Goal: Transaction & Acquisition: Download file/media

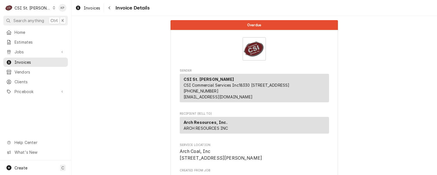
scroll to position [937, 0]
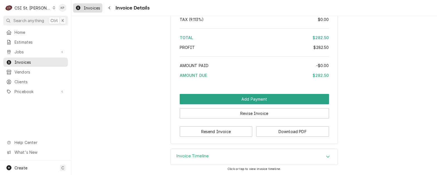
click at [94, 7] on span "Invoices" at bounding box center [92, 8] width 16 height 6
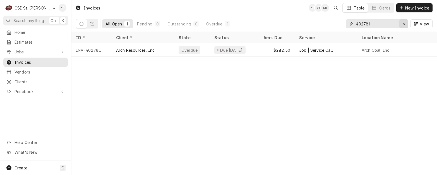
click at [407, 24] on button "Erase input" at bounding box center [404, 23] width 9 height 9
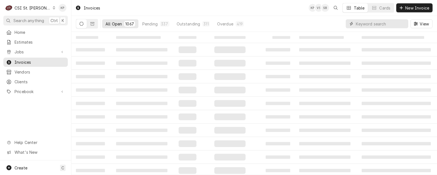
click at [383, 24] on input "Dynamic Content Wrapper" at bounding box center [381, 23] width 50 height 9
type input "402598"
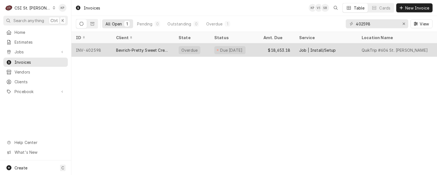
click at [96, 48] on div "INV-402598" at bounding box center [91, 49] width 40 height 13
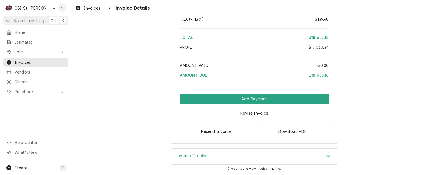
scroll to position [2123, 0]
click at [257, 135] on button "Download PDF" at bounding box center [292, 131] width 73 height 10
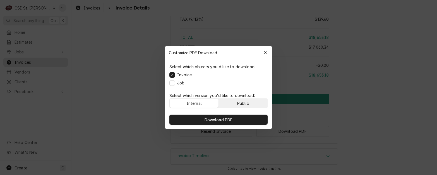
click at [252, 105] on button "Public" at bounding box center [243, 103] width 49 height 9
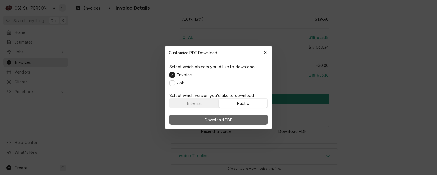
click at [249, 118] on button "Download PDF" at bounding box center [219, 119] width 98 height 10
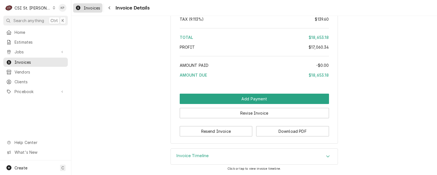
click at [90, 9] on span "Invoices" at bounding box center [92, 8] width 16 height 6
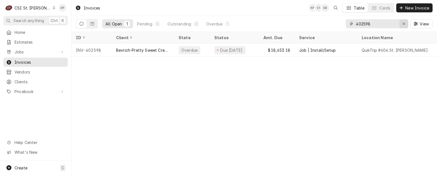
click at [405, 23] on icon "Erase input" at bounding box center [404, 24] width 2 height 2
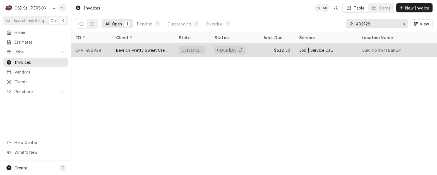
type input "402928"
click at [85, 49] on div "INV-402928" at bounding box center [91, 49] width 40 height 13
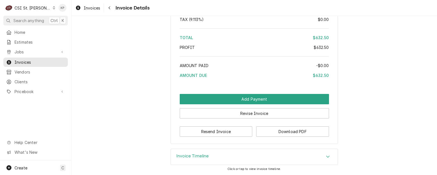
scroll to position [949, 0]
click at [282, 131] on button "Download PDF" at bounding box center [292, 131] width 73 height 10
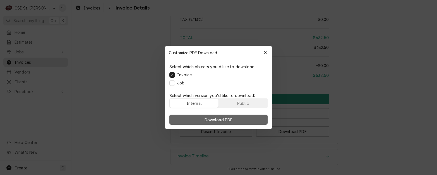
drag, startPoint x: 253, startPoint y: 101, endPoint x: 249, endPoint y: 118, distance: 16.7
click at [253, 102] on button "Public" at bounding box center [243, 103] width 49 height 9
click at [249, 123] on button "Download PDF" at bounding box center [219, 119] width 98 height 10
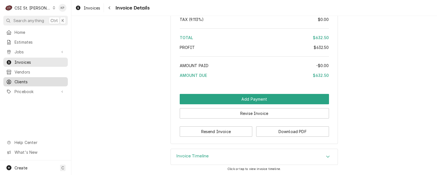
drag, startPoint x: 24, startPoint y: 78, endPoint x: 42, endPoint y: 70, distance: 20.1
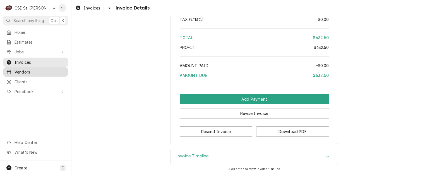
click at [24, 79] on span "Clients" at bounding box center [40, 82] width 51 height 6
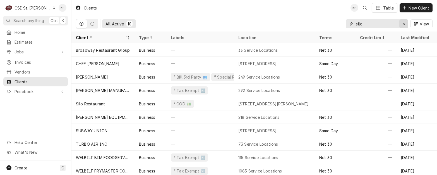
click at [404, 23] on icon "Erase input" at bounding box center [404, 24] width 3 height 4
click at [365, 23] on input "Dynamic Content Wrapper" at bounding box center [377, 23] width 42 height 9
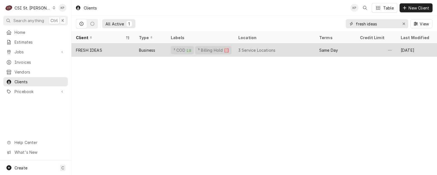
type input "fresh ideas"
click at [97, 49] on div "FRESH IDEAS" at bounding box center [89, 50] width 26 height 6
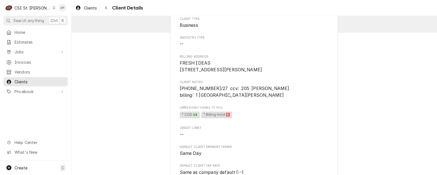
scroll to position [28, 0]
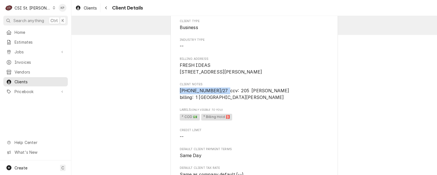
drag, startPoint x: 225, startPoint y: 97, endPoint x: 173, endPoint y: 98, distance: 51.7
drag, startPoint x: 173, startPoint y: 98, endPoint x: 188, endPoint y: 97, distance: 15.7
copy span "5405 3964 0634 9850"
drag, startPoint x: 292, startPoint y: 112, endPoint x: 285, endPoint y: 113, distance: 6.6
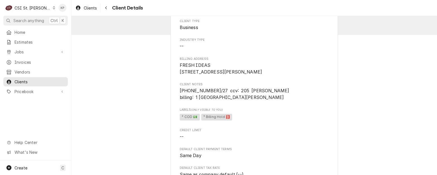
click at [292, 112] on div "Client Type Business Industry Type -- Billing Address FRESH IDEAS 3220 Vandiver…" at bounding box center [254, 175] width 149 height 312
drag, startPoint x: 266, startPoint y: 96, endPoint x: 292, endPoint y: 95, distance: 25.7
click at [292, 95] on span "5405 3964 0634 9850 x 10/27 ccv: 205 marie stone billing: 1 university Fulton MO" at bounding box center [254, 93] width 149 height 13
drag, startPoint x: 292, startPoint y: 95, endPoint x: 288, endPoint y: 97, distance: 4.3
copy span "marie stone"
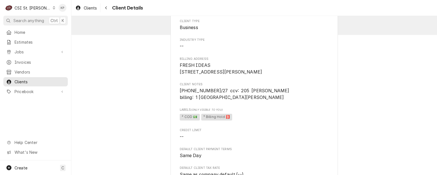
click at [248, 110] on div "Client Type Business Industry Type -- Billing Address FRESH IDEAS 3220 Vandiver…" at bounding box center [254, 175] width 149 height 312
click at [272, 128] on div "Client Type Business Industry Type -- Billing Address FRESH IDEAS 3220 Vandiver…" at bounding box center [254, 175] width 149 height 312
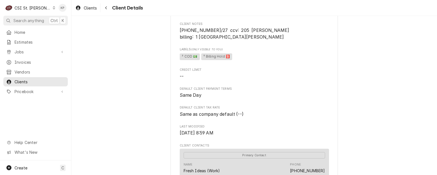
scroll to position [112, 0]
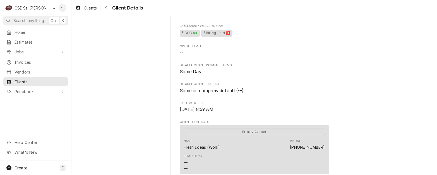
click at [273, 86] on span "Default Client Tax Rate" at bounding box center [254, 84] width 149 height 4
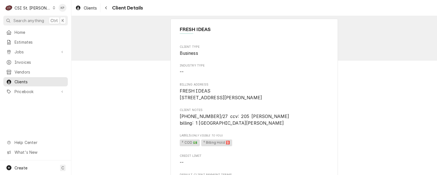
scroll to position [0, 0]
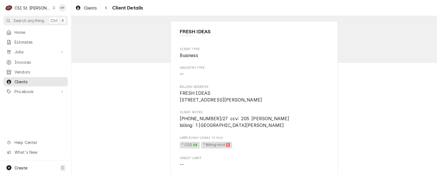
drag, startPoint x: 194, startPoint y: 131, endPoint x: 217, endPoint y: 131, distance: 23.2
click at [217, 128] on span "5405 3964 0634 9850 x 10/27 ccv: 205 marie stone billing: 1 university Fulton MO" at bounding box center [235, 122] width 110 height 12
copy span "1 university"
click at [251, 128] on span "5405 3964 0634 9850 x 10/27 ccv: 205 marie stone billing: 1 university Fulton MO" at bounding box center [254, 121] width 149 height 13
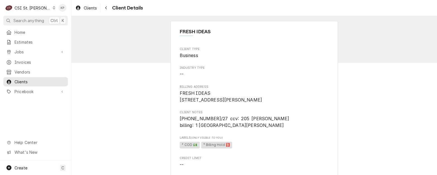
drag, startPoint x: 225, startPoint y: 125, endPoint x: 179, endPoint y: 127, distance: 45.9
click at [180, 127] on span "5405 3964 0634 9850 x 10/27 ccv: 205 marie stone billing: 1 university Fulton MO" at bounding box center [235, 122] width 110 height 12
copy span "5405 3964 0634 9850"
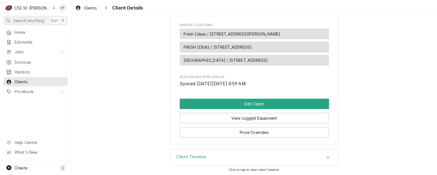
scroll to position [251, 0]
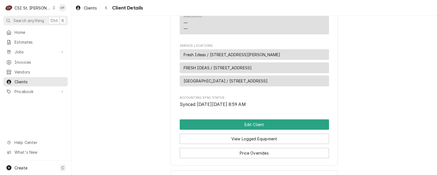
click at [250, 71] on span "FRESH IDEAS / 1 University Ave, Fulton, MO 65251" at bounding box center [218, 68] width 68 height 6
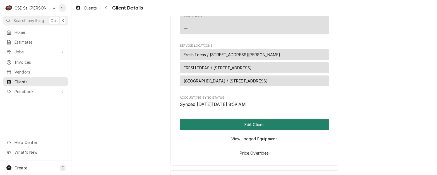
click at [236, 129] on button "Edit Client" at bounding box center [254, 124] width 149 height 10
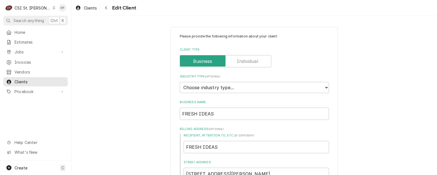
click at [247, 130] on label "Billing Address ( optional )" at bounding box center [254, 129] width 149 height 4
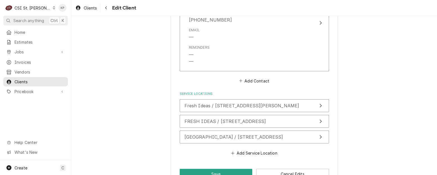
scroll to position [475, 0]
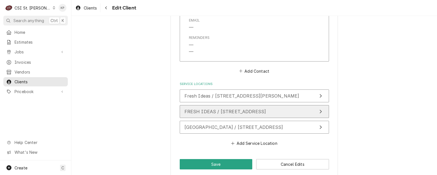
click at [266, 115] on div "FRESH IDEAS / 1 University Ave, Fulton, MO 65251" at bounding box center [226, 111] width 82 height 7
type textarea "x"
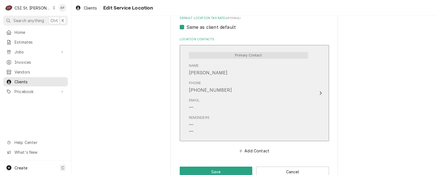
scroll to position [279, 0]
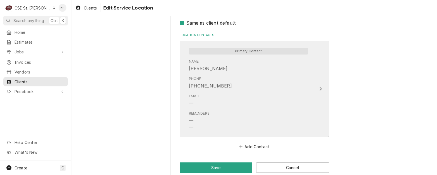
drag, startPoint x: 227, startPoint y: 86, endPoint x: 186, endPoint y: 87, distance: 41.1
click at [186, 87] on div "Primary Contact Name MARIE STONE Phone (573) 310-5829 Email — Reminders — —" at bounding box center [249, 89] width 128 height 90
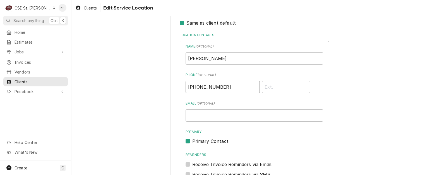
drag, startPoint x: 223, startPoint y: 87, endPoint x: 189, endPoint y: 85, distance: 34.4
click at [171, 85] on div "Use the fields below to edit this service location: Location Name ( optional ) …" at bounding box center [255, 20] width 168 height 545
click at [18, 58] on link "Invoices" at bounding box center [35, 62] width 65 height 9
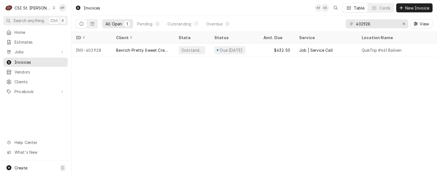
click at [91, 8] on div "Invoices" at bounding box center [87, 7] width 29 height 9
click at [97, 8] on div "Invoices" at bounding box center [87, 7] width 29 height 9
click at [404, 22] on icon "Erase input" at bounding box center [404, 24] width 3 height 4
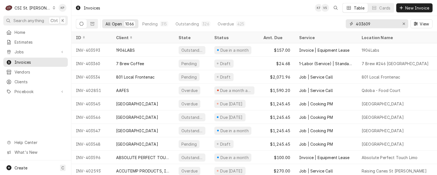
type input "403609"
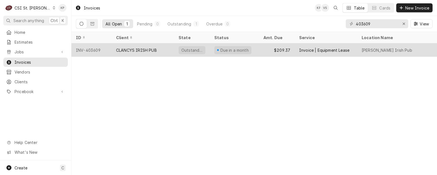
click at [98, 50] on div "INV-403609" at bounding box center [91, 49] width 40 height 13
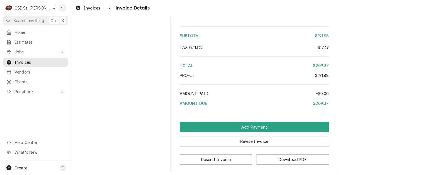
scroll to position [801, 0]
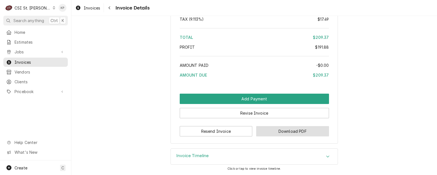
click at [280, 133] on button "Download PDF" at bounding box center [292, 131] width 73 height 10
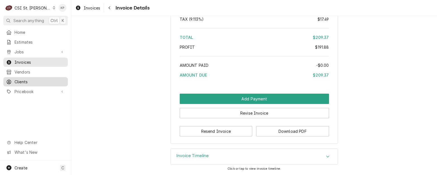
click at [16, 79] on span "Clients" at bounding box center [40, 82] width 51 height 6
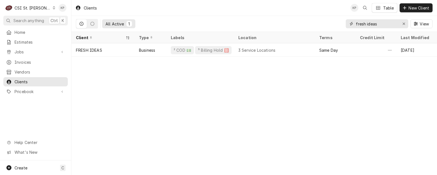
drag, startPoint x: 404, startPoint y: 22, endPoint x: 384, endPoint y: 24, distance: 20.7
click at [403, 23] on icon "Erase input" at bounding box center [404, 24] width 3 height 4
click at [372, 24] on input "Dynamic Content Wrapper" at bounding box center [382, 23] width 52 height 9
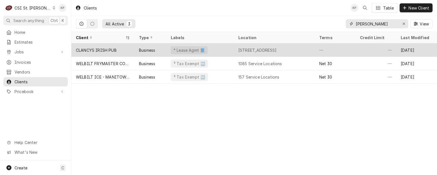
type input "CLANCY"
click at [112, 49] on div "CLANCYS IRISH PUB" at bounding box center [96, 50] width 41 height 6
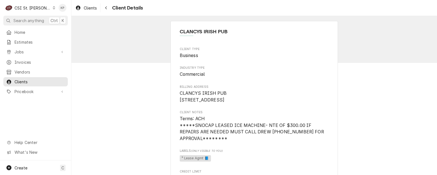
drag, startPoint x: 68, startPoint y: 68, endPoint x: 90, endPoint y: 68, distance: 21.5
click at [68, 68] on div "Home Estimates Jobs Jobs Job Series Invoices Vendors Clients Pricebook Services…" at bounding box center [35, 62] width 71 height 69
click at [92, 9] on span "Clients" at bounding box center [90, 8] width 13 height 6
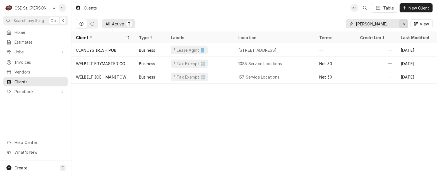
click at [403, 23] on icon "Erase input" at bounding box center [404, 24] width 3 height 4
click at [378, 22] on input "Dynamic Content Wrapper" at bounding box center [377, 23] width 42 height 9
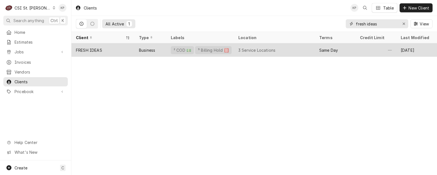
type input "fresh ideas"
click at [98, 52] on div "FRESH IDEAS" at bounding box center [89, 50] width 26 height 6
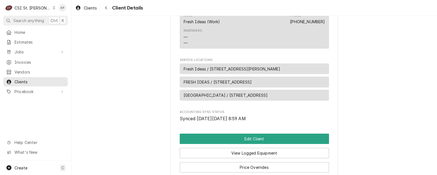
scroll to position [280, 0]
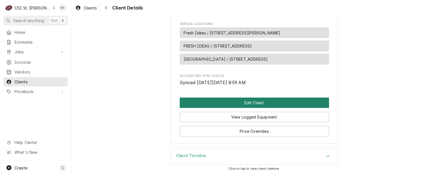
click at [259, 99] on button "Edit Client" at bounding box center [254, 102] width 149 height 10
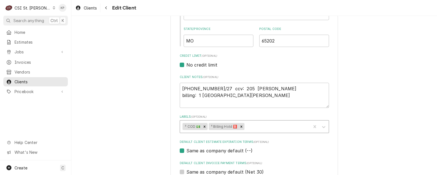
scroll to position [223, 0]
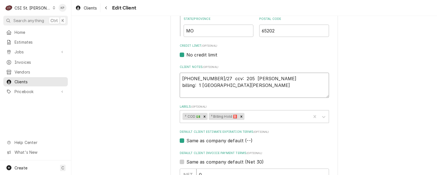
drag, startPoint x: 208, startPoint y: 79, endPoint x: 215, endPoint y: 79, distance: 7.0
click at [215, 79] on textarea "5405 3964 0634 9850 x 10/27 ccv: 205 marie stone billing: 1 university Fulton MO" at bounding box center [254, 85] width 149 height 25
type textarea "x"
type textarea "5405 3964 03 9850 x 10/27 ccv: 205 marie stone billing: 1 university Fulton MO"
type textarea "x"
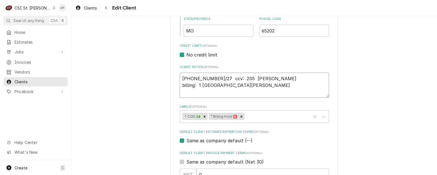
type textarea "5405 3964 036 9850 x 10/27 ccv: 205 marie stone billing: 1 university Fulton MO"
type textarea "x"
type textarea "5405 3964 0364 9850 x 10/27 ccv: 205 marie stone billing: 1 university Fulton MO"
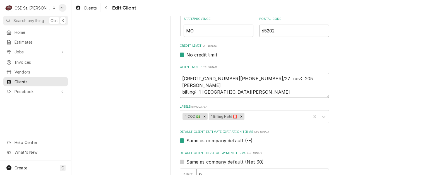
click at [260, 86] on textarea "5405 3964 0364 9850 x 10/27 ccv: 205 marie stone billing: 1 university Fulton MO" at bounding box center [254, 85] width 149 height 25
click at [250, 85] on textarea "5405 3964 0364 9850 x 10/27 ccv: 205 marie stone billing: 1 university Fulton MO" at bounding box center [254, 85] width 149 height 25
click at [252, 87] on textarea "5405 3964 0364 9850 x 10/27 ccv: 205 marie stone billing: 1 university Fulton MO" at bounding box center [254, 85] width 149 height 25
type textarea "x"
type textarea "5405 3964 0364 9850 x 10/27 ccv: 205 marie stone billing: 1 university Fulton MO"
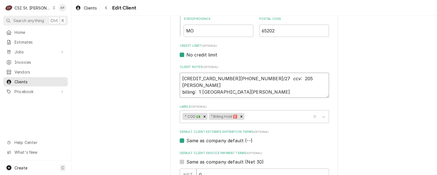
type textarea "x"
type textarea "5405 3964 0364 9850 x 10/27 ccv: 205 marie stone billing: 1 university Fulton M…"
type textarea "x"
type textarea "5405 3964 0364 9850 x 10/27 ccv: 205 marie stone billing: 1 university Fulton M…"
type textarea "x"
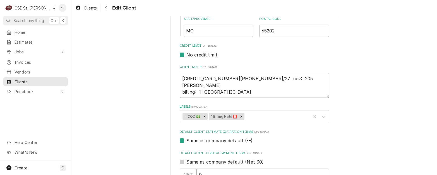
type textarea "5405 3964 0364 9850 x 10/27 ccv: 205 marie stone billing: 1 university Fulton M…"
type textarea "x"
type textarea "5405 3964 0364 9850 x 10/27 ccv: 205 marie stone billing: 1 university Fulton M…"
type textarea "x"
type textarea "5405 3964 0364 9850 x 10/27 ccv: 205 marie stone billing: 1 university Fulton M…"
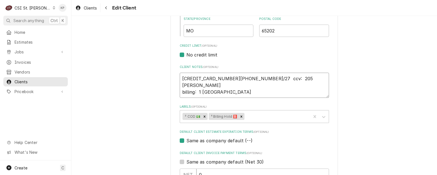
type textarea "x"
type textarea "5405 3964 0364 9850 x 10/27 ccv: 205 marie stone billing: 1 university Fulton M…"
type textarea "x"
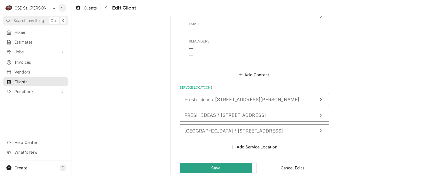
scroll to position [481, 0]
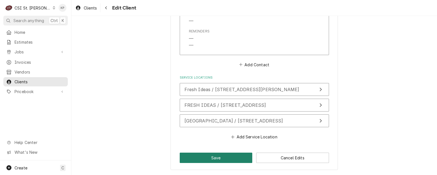
type textarea "5405 3964 0364 9850 x 10/27 ccv: 205 marie stone billing: 1 university Fulton M…"
click at [229, 156] on button "Save" at bounding box center [216, 157] width 73 height 10
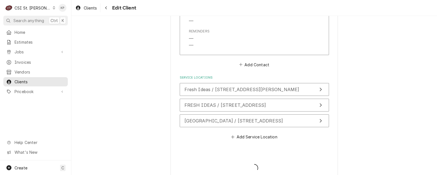
type textarea "x"
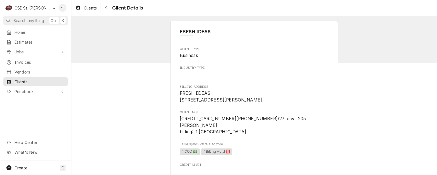
drag, startPoint x: 225, startPoint y: 126, endPoint x: 176, endPoint y: 125, distance: 49.1
drag, startPoint x: 176, startPoint y: 125, endPoint x: 190, endPoint y: 124, distance: 14.0
copy span "[CREDIT_CARD_NUMBER]"
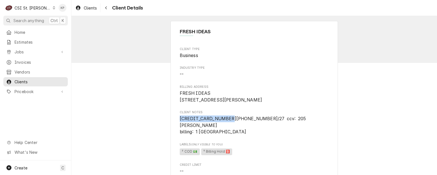
click at [257, 145] on span "Labels (Only Visible to You)" at bounding box center [254, 144] width 149 height 4
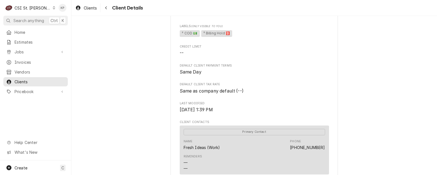
scroll to position [168, 0]
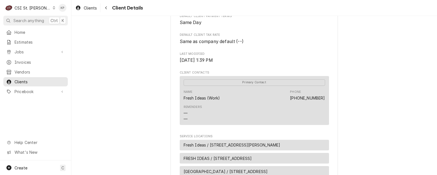
click at [252, 158] on span "FRESH IDEAS / [STREET_ADDRESS]" at bounding box center [218, 158] width 68 height 6
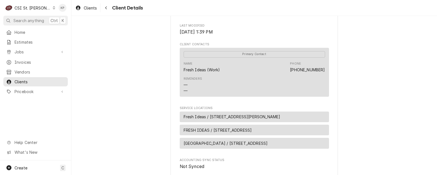
scroll to position [251, 0]
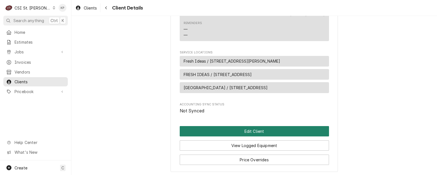
click at [220, 129] on button "Edit Client" at bounding box center [254, 131] width 149 height 10
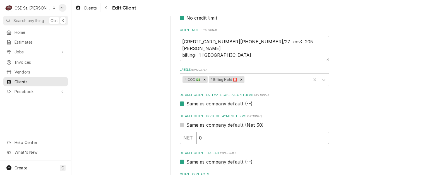
scroll to position [307, 0]
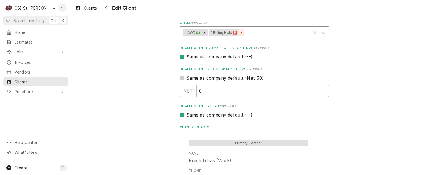
click at [241, 33] on icon "Remove ⁵ Billing Hold 🅱️" at bounding box center [242, 33] width 2 height 2
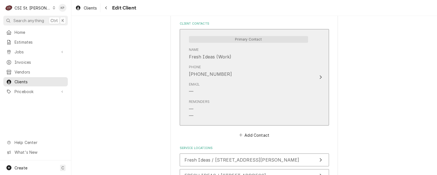
scroll to position [419, 0]
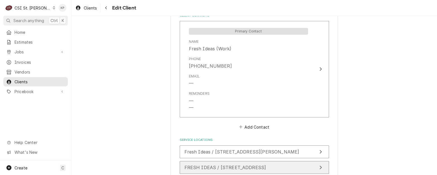
click at [257, 167] on span "FRESH IDEAS / [STREET_ADDRESS]" at bounding box center [226, 167] width 82 height 6
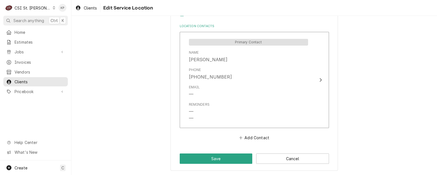
scroll to position [289, 0]
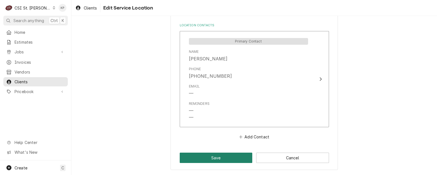
click at [206, 158] on button "Save" at bounding box center [216, 157] width 73 height 10
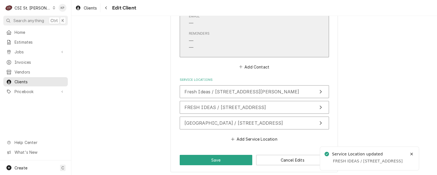
scroll to position [481, 0]
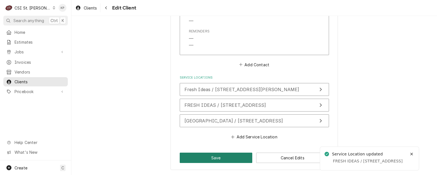
drag, startPoint x: 235, startPoint y: 155, endPoint x: 252, endPoint y: 131, distance: 29.1
click at [236, 155] on button "Save" at bounding box center [216, 157] width 73 height 10
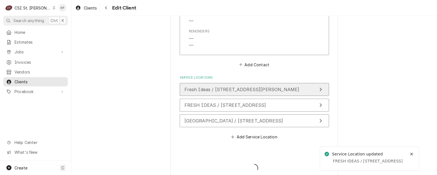
type textarea "x"
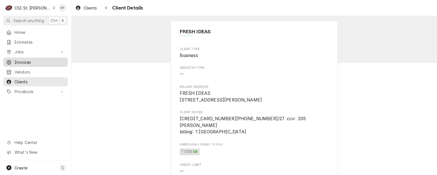
click at [20, 60] on span "Invoices" at bounding box center [40, 62] width 51 height 6
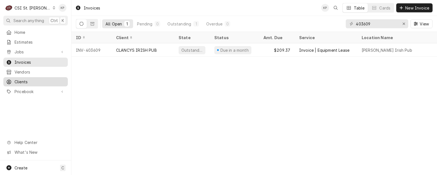
click at [24, 79] on span "Clients" at bounding box center [40, 82] width 51 height 6
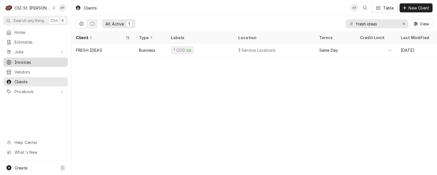
drag, startPoint x: 15, startPoint y: 61, endPoint x: 63, endPoint y: 58, distance: 47.3
click at [15, 61] on span "Invoices" at bounding box center [40, 62] width 51 height 6
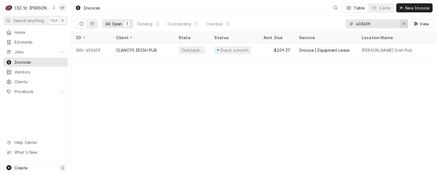
click at [402, 23] on div "Erase input" at bounding box center [404, 24] width 6 height 6
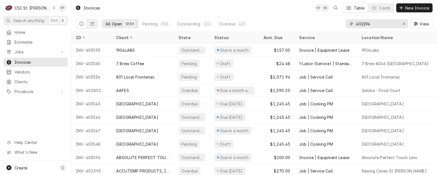
type input "402294"
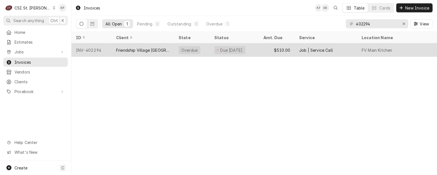
click at [83, 49] on div "INV-402294" at bounding box center [91, 49] width 40 height 13
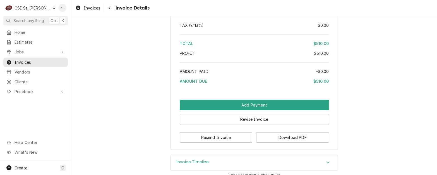
scroll to position [961, 0]
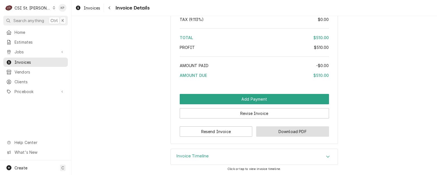
click at [262, 133] on button "Download PDF" at bounding box center [292, 131] width 73 height 10
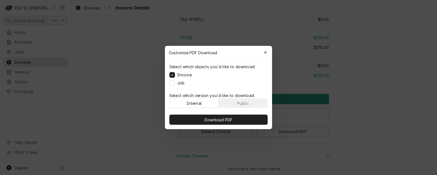
click at [247, 97] on p "Select which version you'd like to download:" at bounding box center [219, 95] width 98 height 6
click at [247, 102] on div "Public" at bounding box center [243, 103] width 12 height 6
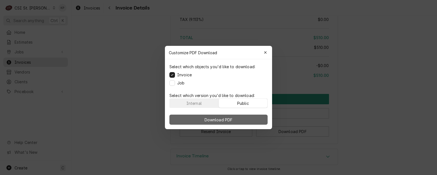
click at [246, 115] on button "Download PDF" at bounding box center [219, 119] width 98 height 10
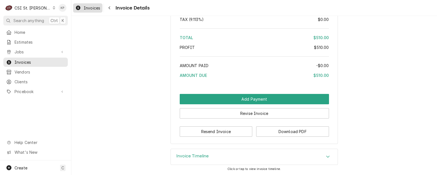
click at [85, 6] on span "Invoices" at bounding box center [92, 8] width 16 height 6
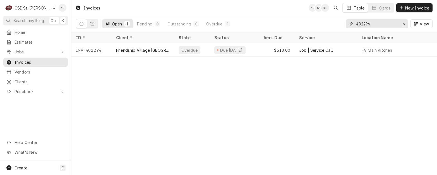
click at [403, 24] on icon "Erase input" at bounding box center [404, 24] width 3 height 4
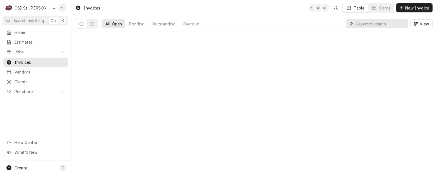
click at [364, 25] on input "Dynamic Content Wrapper" at bounding box center [381, 23] width 50 height 9
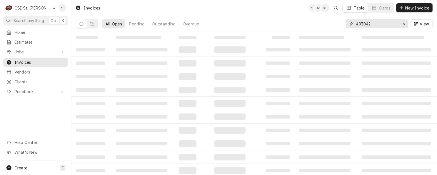
type input "403042"
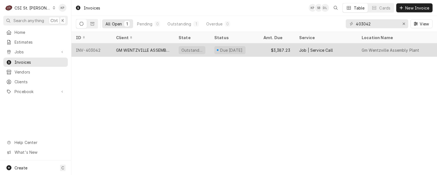
click at [94, 50] on div "INV-403042" at bounding box center [91, 49] width 40 height 13
